Goal: Task Accomplishment & Management: Manage account settings

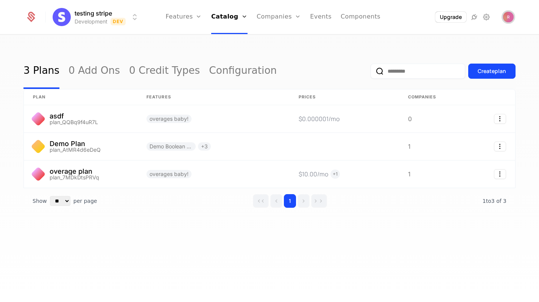
click at [509, 14] on img "Open user button" at bounding box center [508, 17] width 11 height 11
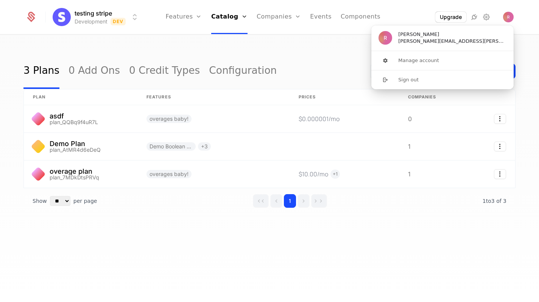
click at [245, 48] on div "3 Plans 0 Add Ons 0 Credit Types Configuration Create plan plan Features Prices…" at bounding box center [269, 171] width 539 height 272
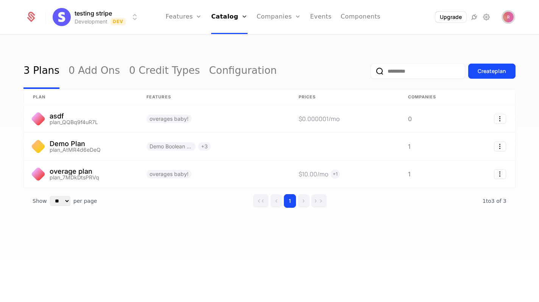
click at [510, 13] on img "Open user button" at bounding box center [508, 17] width 11 height 11
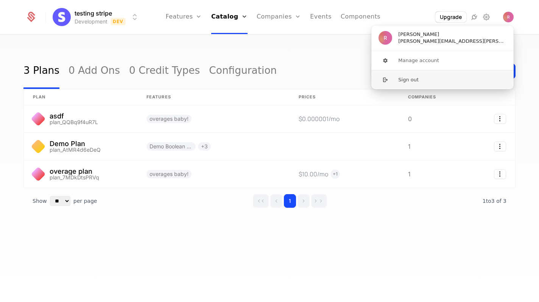
click at [442, 77] on button "Sign out" at bounding box center [442, 79] width 143 height 19
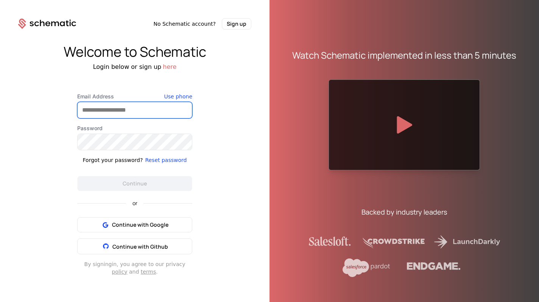
click at [137, 112] on input "Email Address" at bounding box center [135, 110] width 114 height 16
type input "**********"
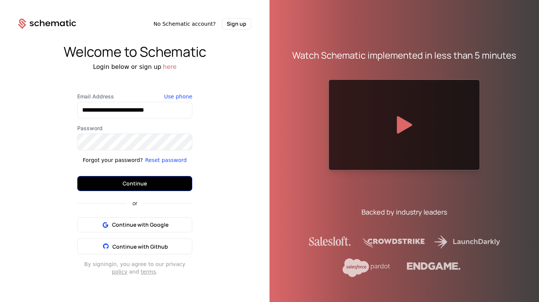
click at [182, 184] on button "Continue" at bounding box center [134, 183] width 115 height 15
